Goal: Complete application form: Complete application form

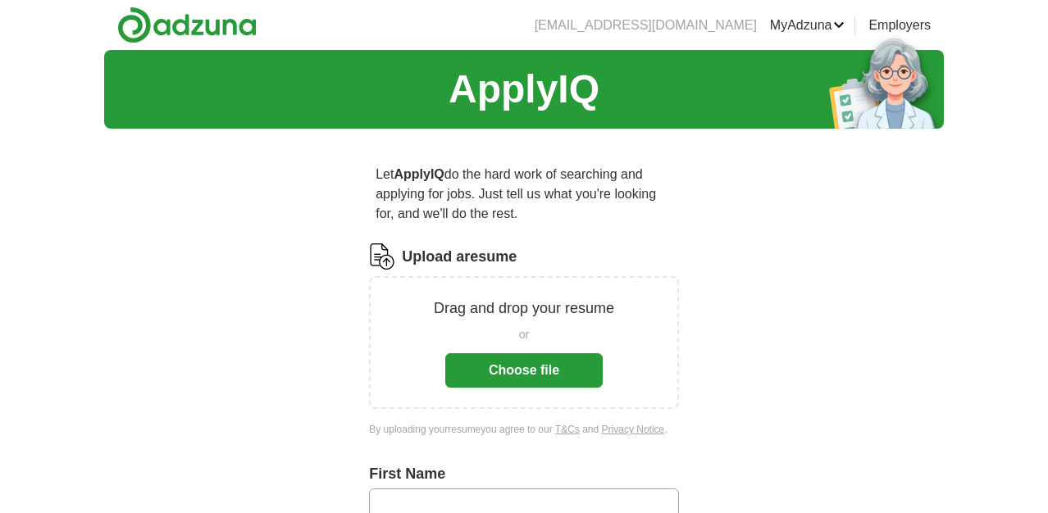
click at [543, 368] on button "Choose file" at bounding box center [523, 370] width 157 height 34
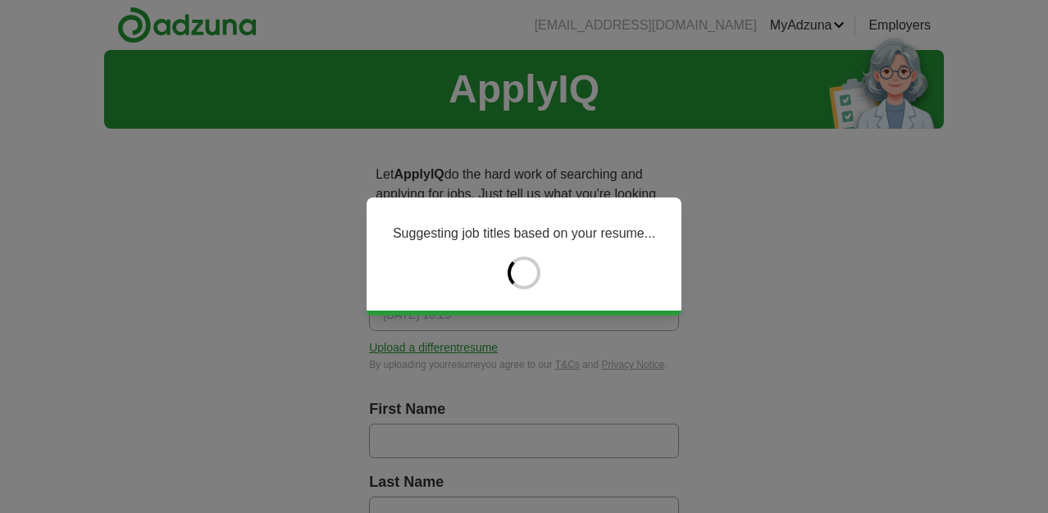
type input "*******"
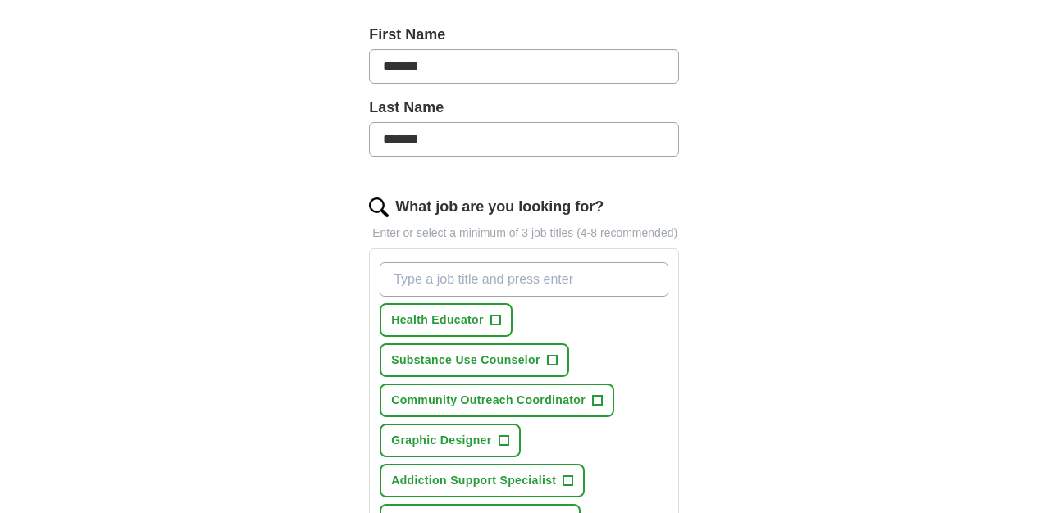
scroll to position [372, 0]
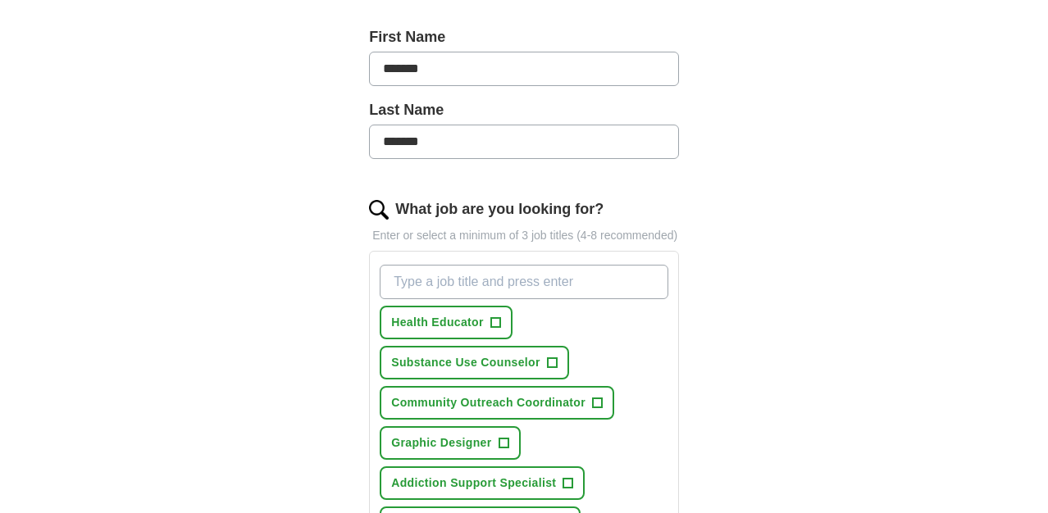
click at [515, 299] on input "What job are you looking for?" at bounding box center [524, 282] width 289 height 34
type input "D"
type input "Graphic Designer"
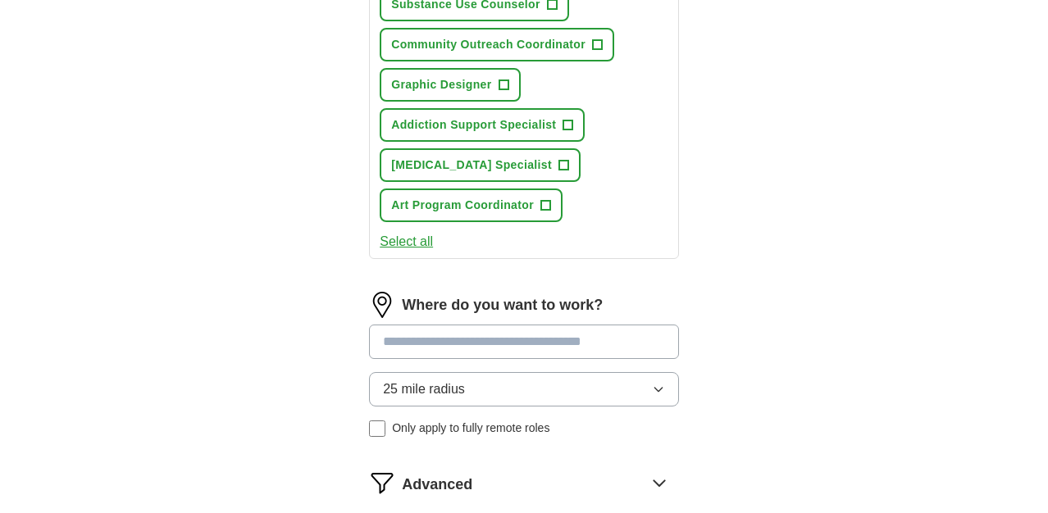
scroll to position [828, 0]
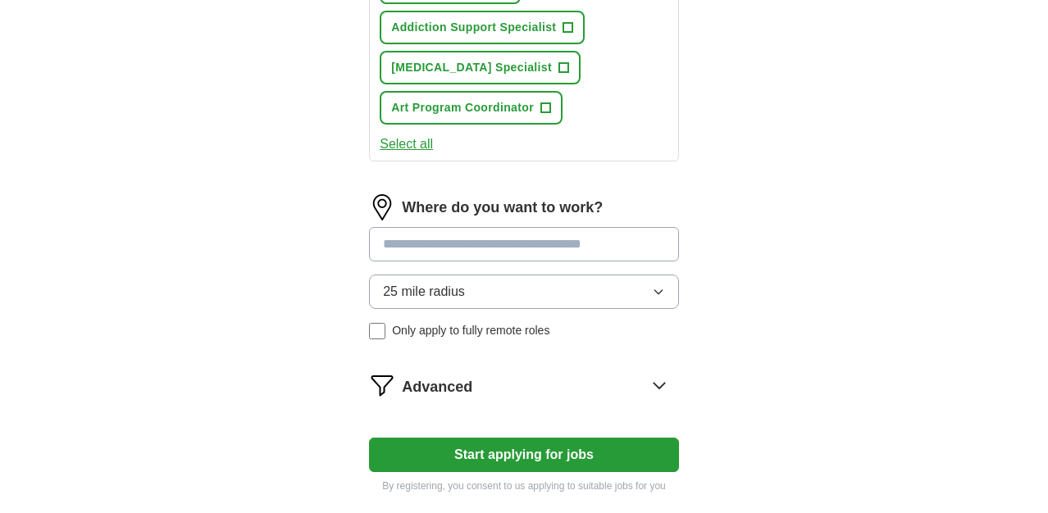
click at [517, 262] on div "Where do you want to work? 25 mile radius Only apply to fully remote roles" at bounding box center [524, 273] width 310 height 158
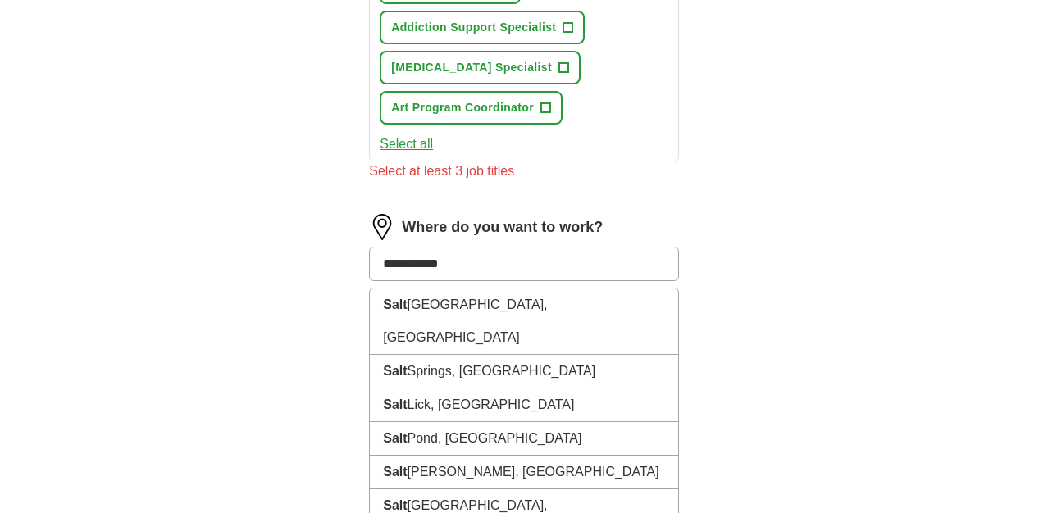
type input "**********"
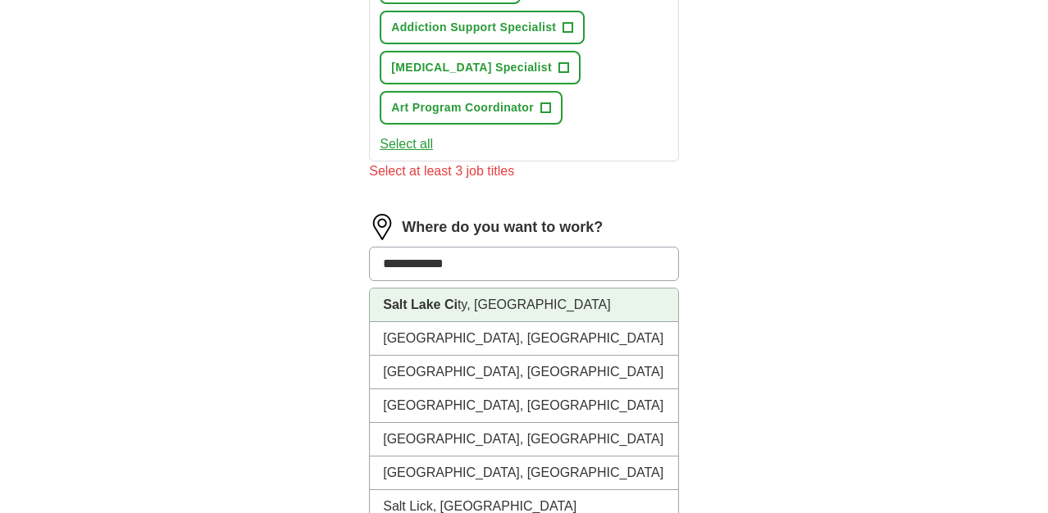
click at [525, 317] on li "[GEOGRAPHIC_DATA], [GEOGRAPHIC_DATA]" at bounding box center [524, 306] width 308 height 34
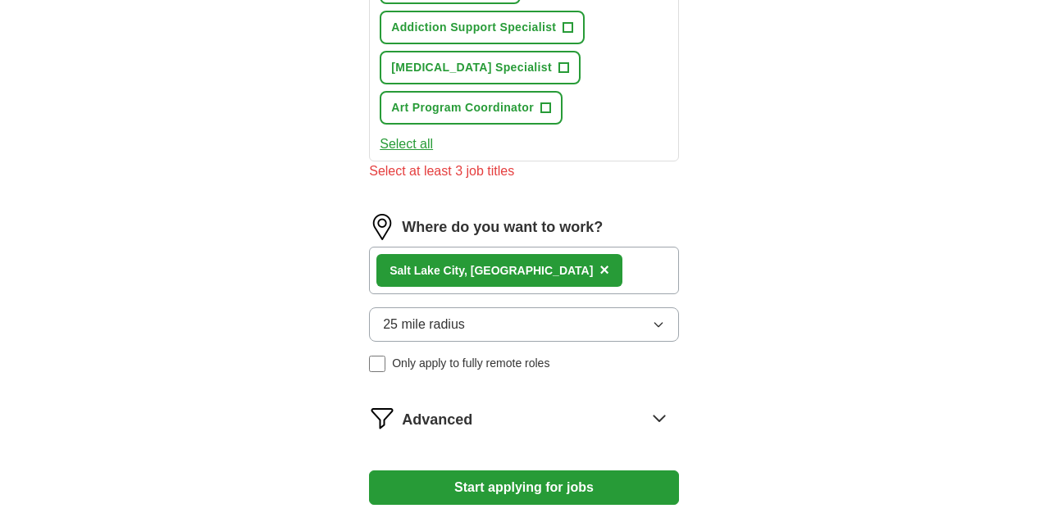
scroll to position [935, 0]
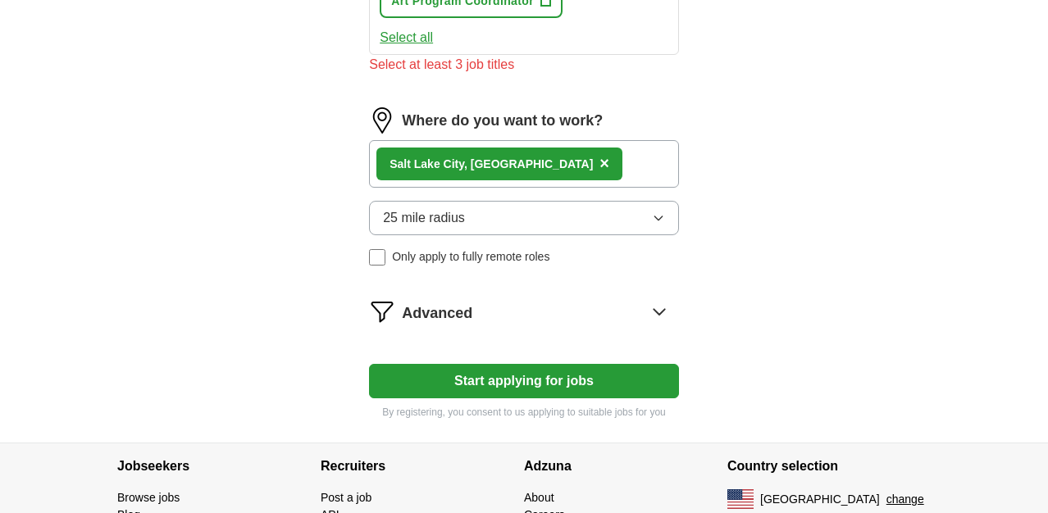
click at [511, 399] on button "Start applying for jobs" at bounding box center [524, 381] width 310 height 34
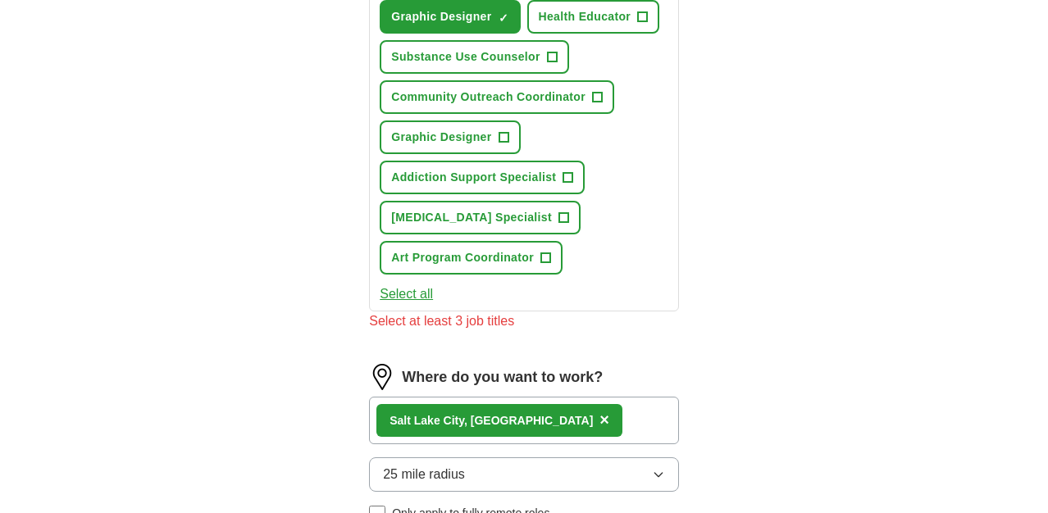
scroll to position [658, 0]
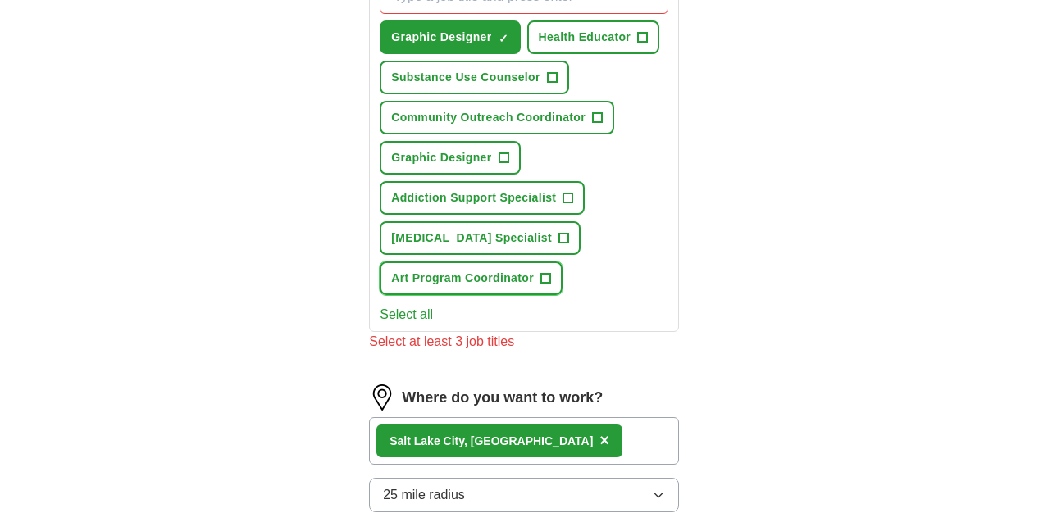
click at [480, 287] on span "Art Program Coordinator" at bounding box center [462, 278] width 143 height 17
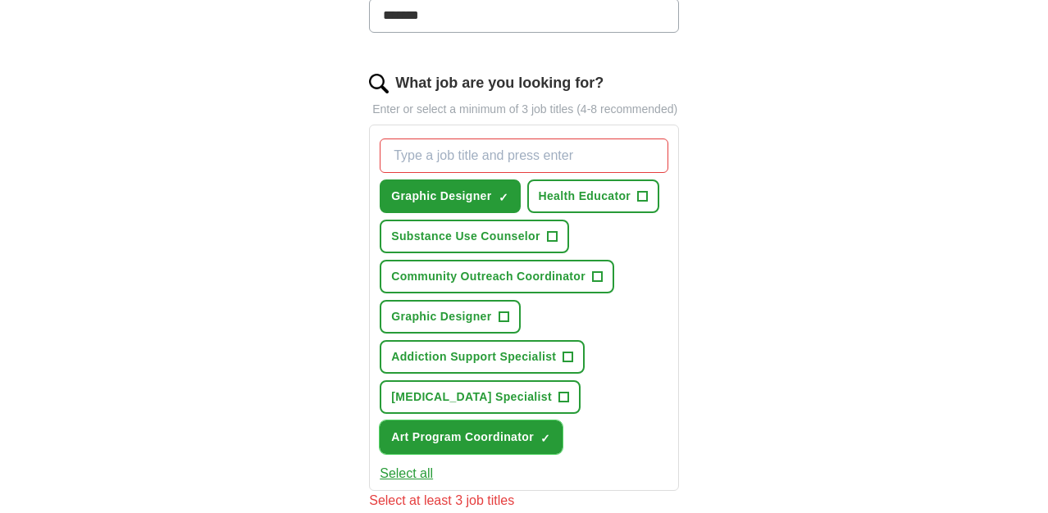
scroll to position [497, 0]
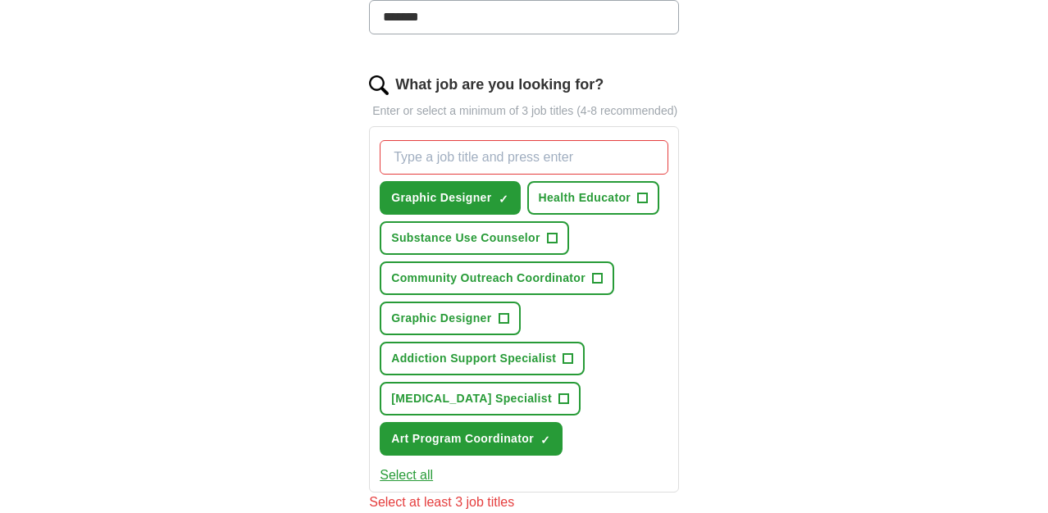
click at [540, 175] on input "What job are you looking for?" at bounding box center [524, 157] width 289 height 34
type input "gallery"
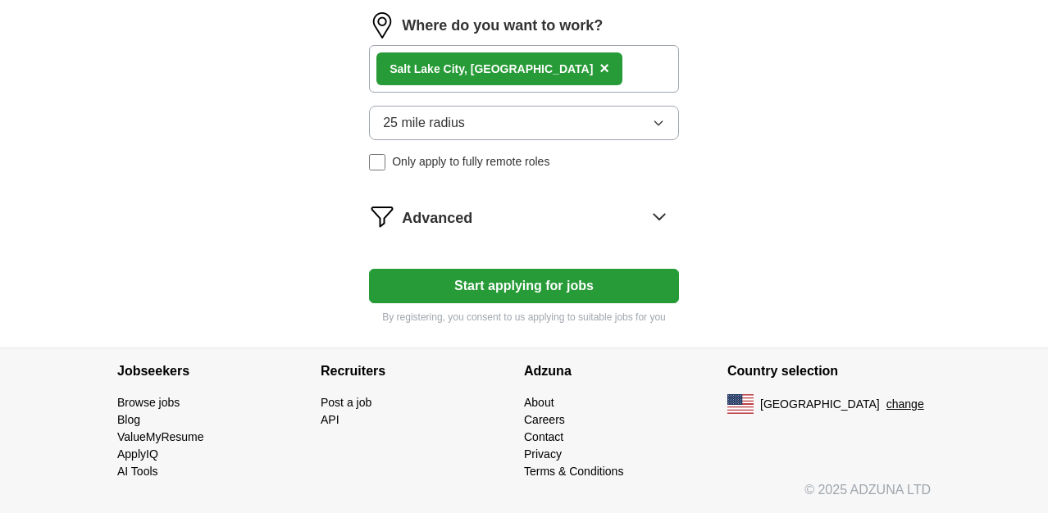
scroll to position [1063, 0]
click at [517, 296] on button "Start applying for jobs" at bounding box center [524, 286] width 310 height 34
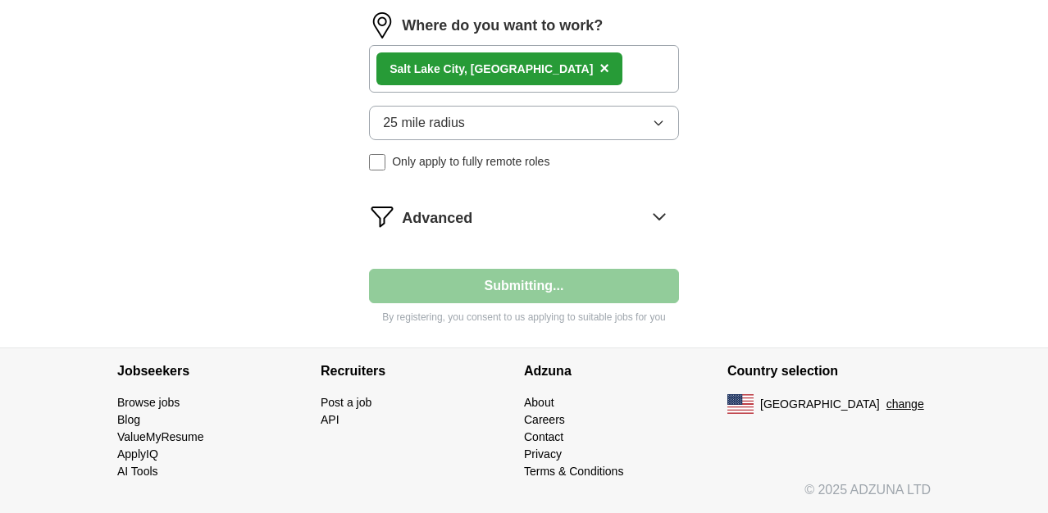
select select "**"
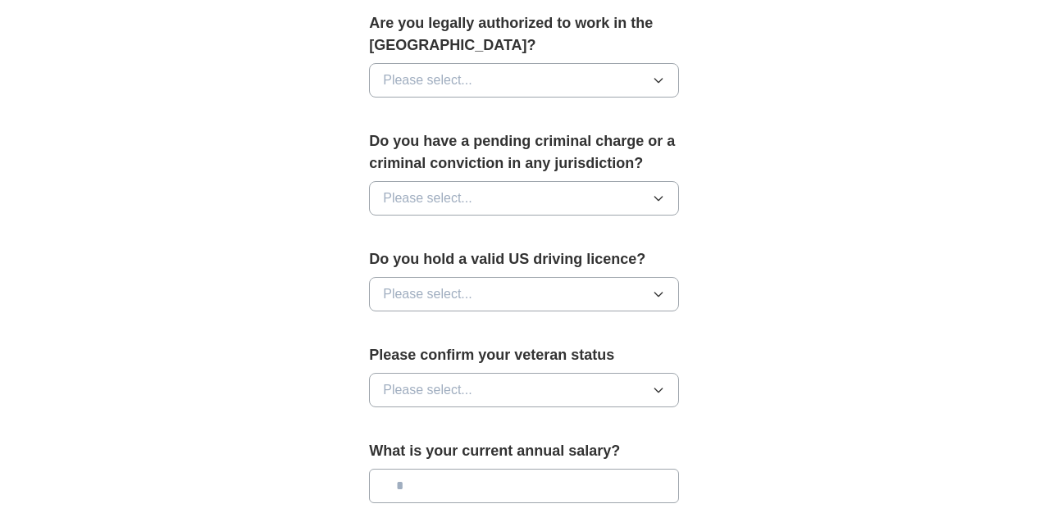
scroll to position [1216, 0]
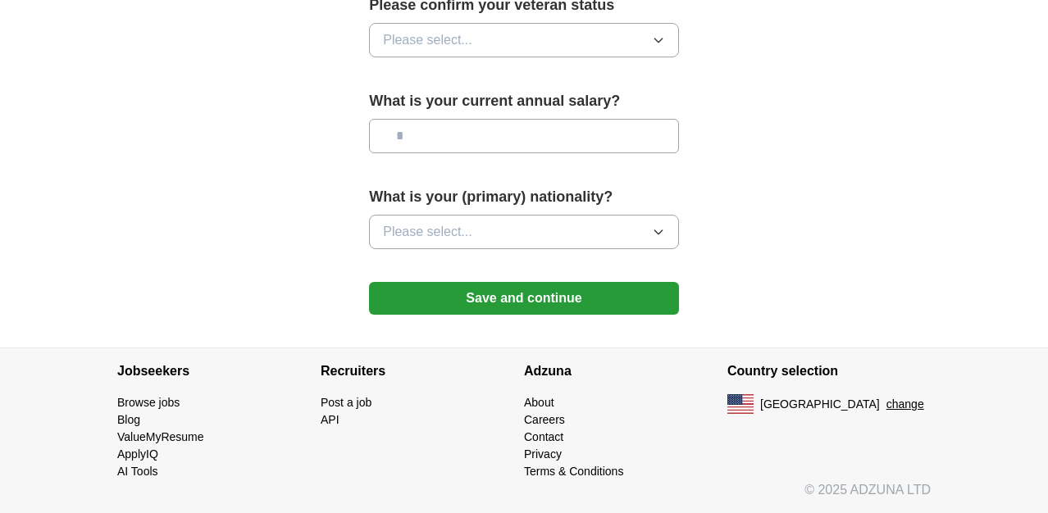
click at [572, 301] on button "Save and continue" at bounding box center [524, 298] width 310 height 33
